Goal: Task Accomplishment & Management: Use online tool/utility

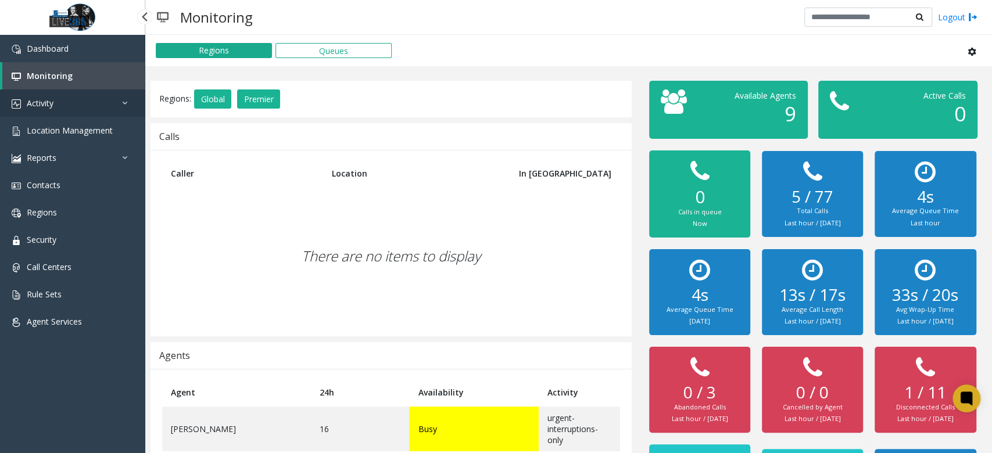
click at [103, 101] on link "Activity" at bounding box center [72, 103] width 145 height 27
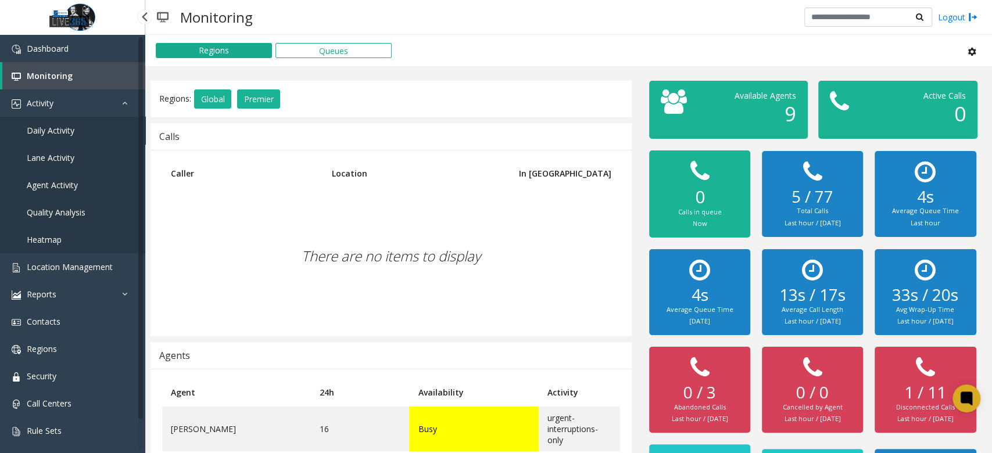
click at [74, 135] on link "Daily Activity" at bounding box center [72, 130] width 145 height 27
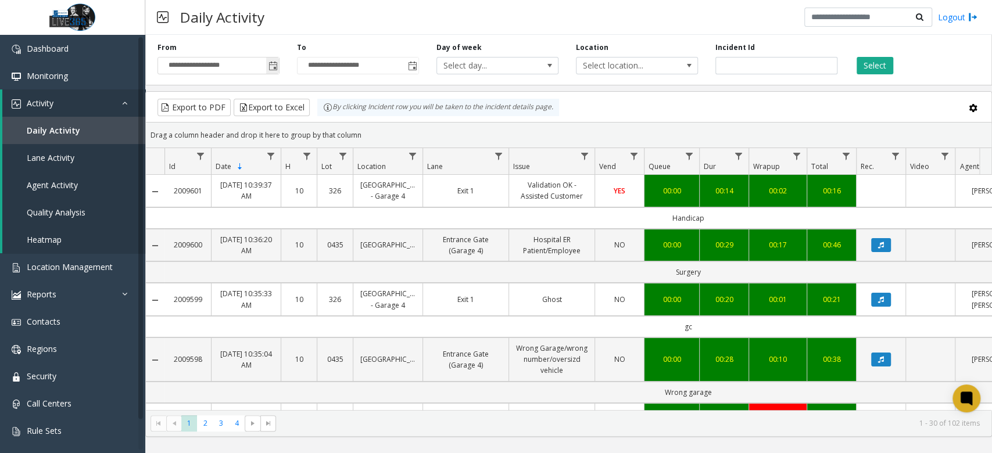
click at [270, 65] on span "Toggle popup" at bounding box center [273, 66] width 9 height 9
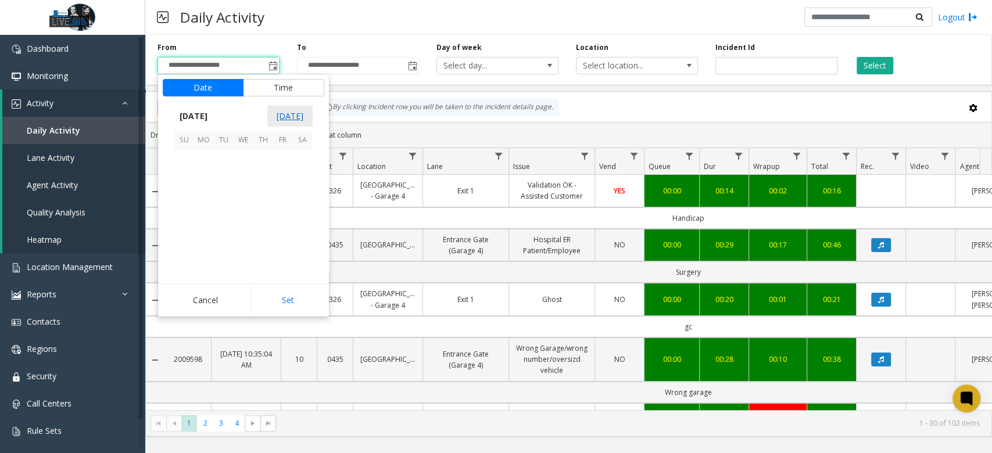
scroll to position [208587, 0]
click at [282, 202] on span "19" at bounding box center [283, 199] width 20 height 20
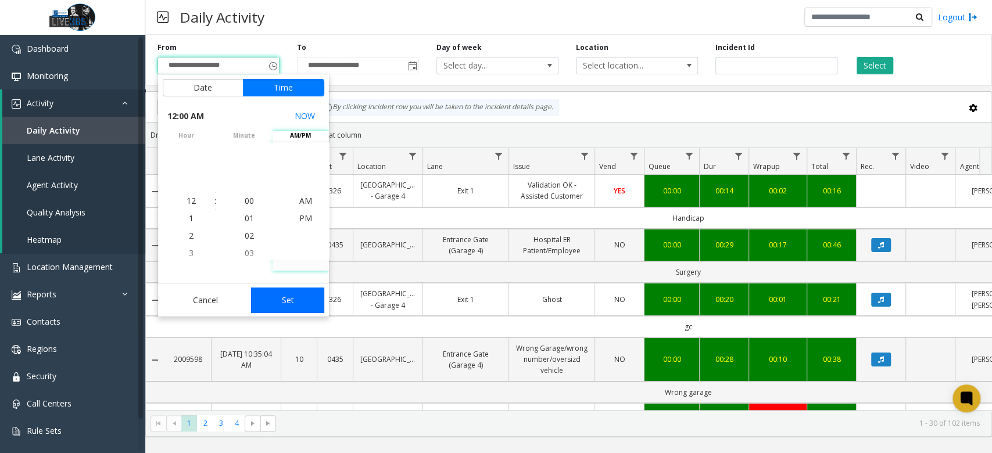
click at [275, 288] on div "Cancel Set" at bounding box center [243, 300] width 171 height 33
click at [282, 300] on button "Set" at bounding box center [287, 301] width 73 height 26
type input "**********"
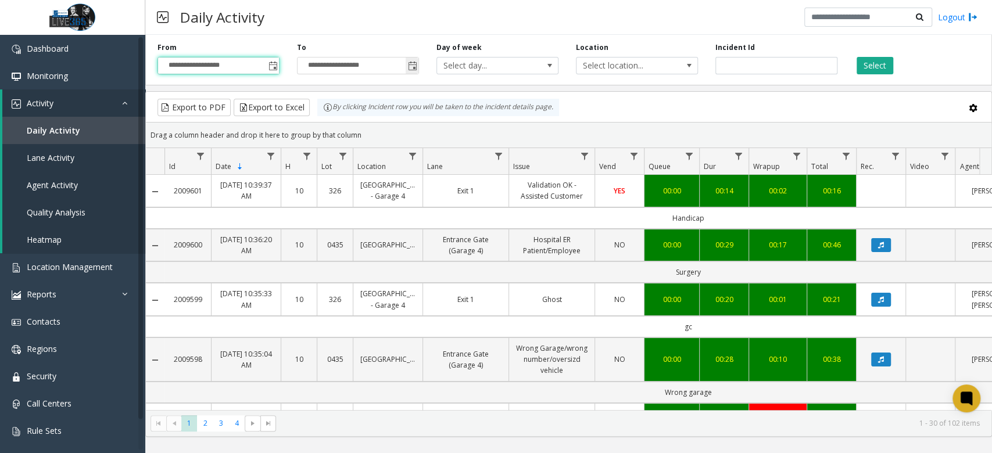
click at [417, 72] on span "Toggle popup" at bounding box center [412, 65] width 13 height 19
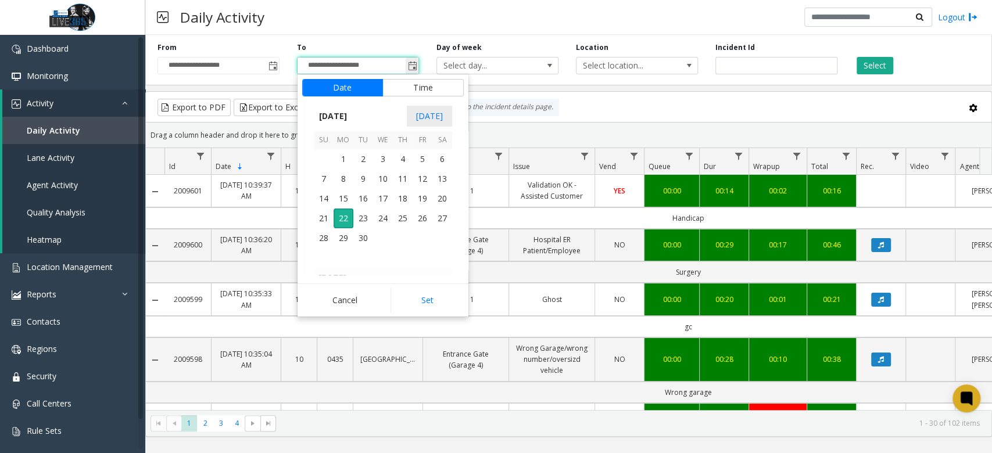
scroll to position [17, 0]
click at [320, 220] on span "21" at bounding box center [324, 219] width 20 height 20
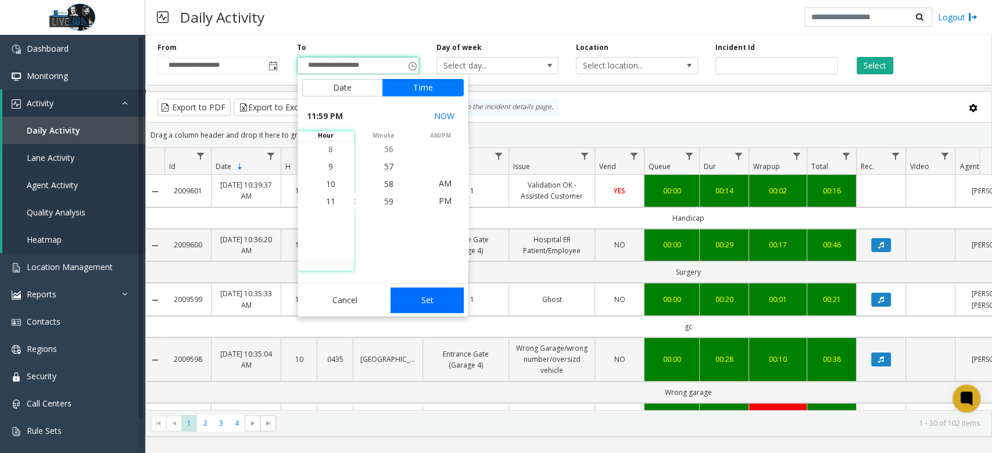
click at [440, 304] on button "Set" at bounding box center [427, 301] width 73 height 26
type input "**********"
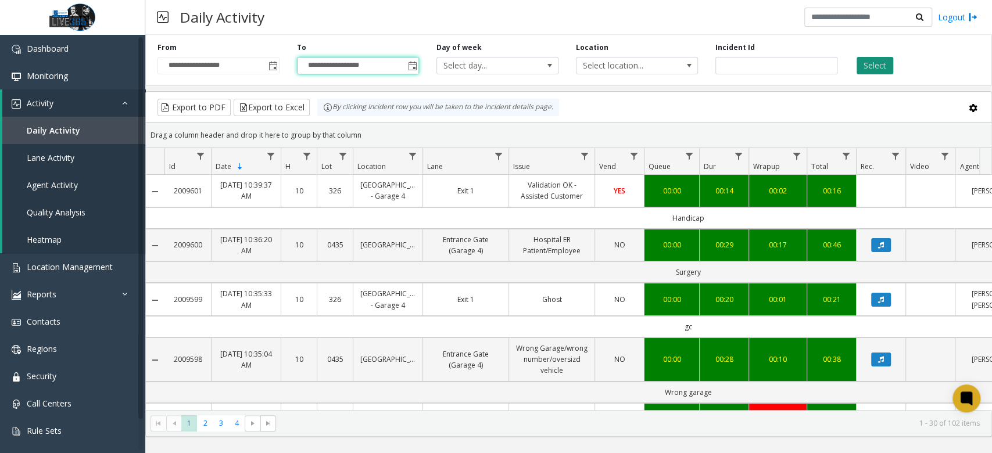
click at [879, 63] on button "Select" at bounding box center [875, 65] width 37 height 17
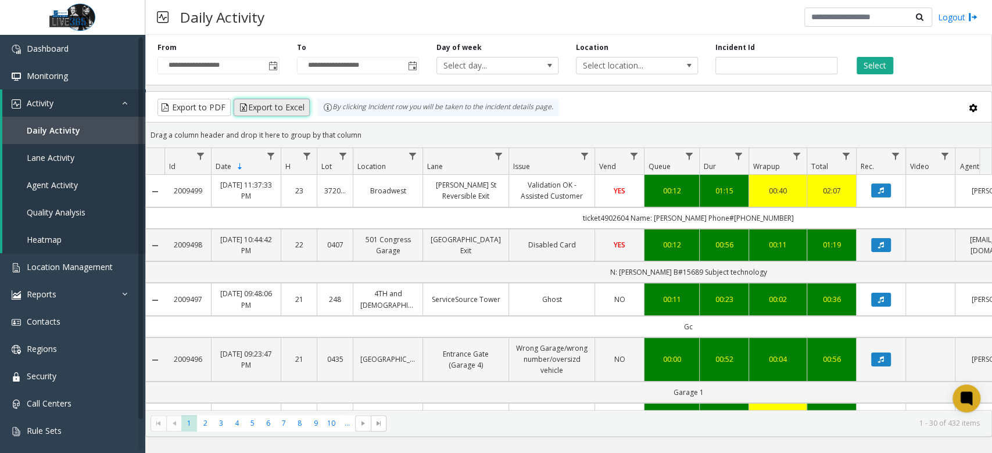
click at [284, 108] on button "Export to Excel" at bounding box center [272, 107] width 76 height 17
